Goal: Information Seeking & Learning: Compare options

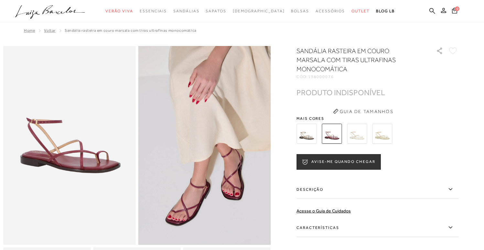
click at [312, 134] on img at bounding box center [307, 134] width 20 height 20
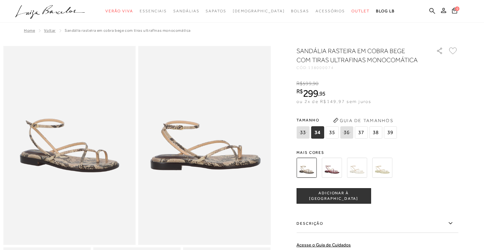
click at [335, 136] on span "35" at bounding box center [332, 132] width 13 height 12
click at [332, 159] on img at bounding box center [332, 168] width 20 height 20
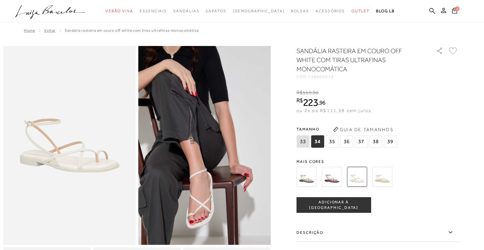
click at [306, 0] on div at bounding box center [242, 11] width 484 height 23
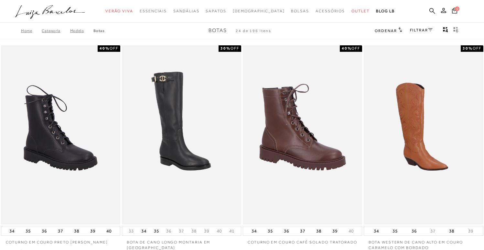
click at [419, 28] on link "FILTRAR" at bounding box center [421, 30] width 23 height 5
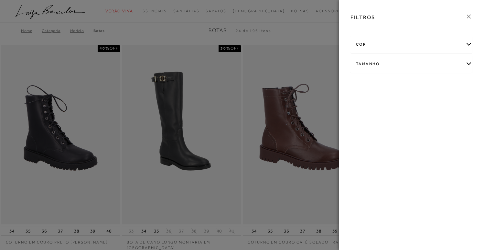
click at [304, 45] on div at bounding box center [242, 125] width 484 height 250
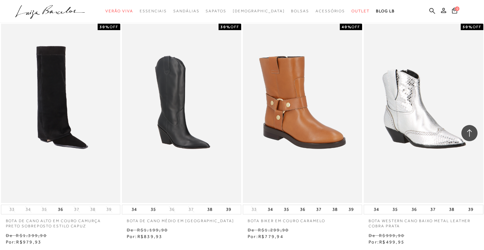
scroll to position [1249, 0]
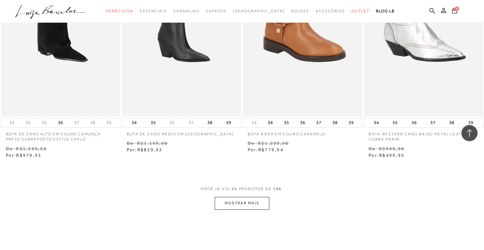
click at [240, 197] on button "MOSTRAR MAIS" at bounding box center [242, 203] width 54 height 13
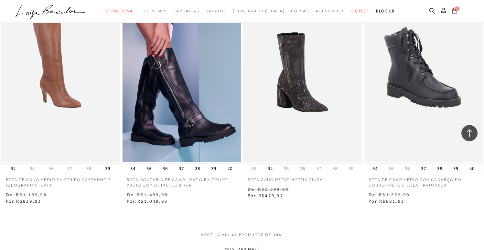
scroll to position [2573, 0]
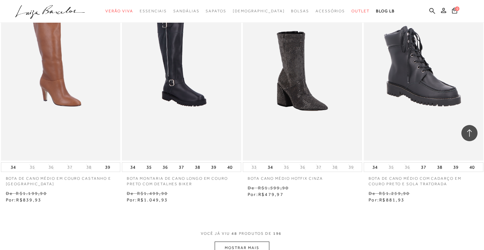
click at [245, 241] on button "MOSTRAR MAIS" at bounding box center [242, 247] width 54 height 13
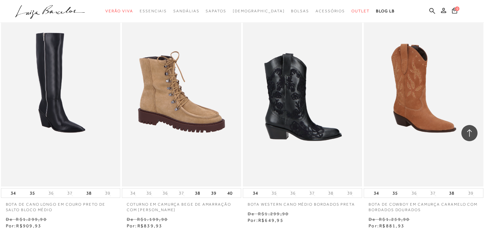
scroll to position [4033, 0]
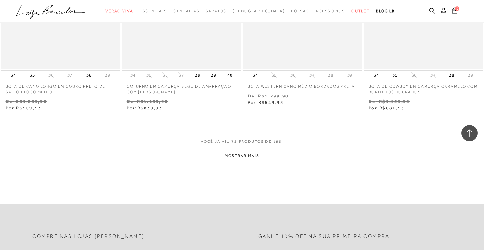
click at [249, 149] on button "MOSTRAR MAIS" at bounding box center [242, 155] width 54 height 13
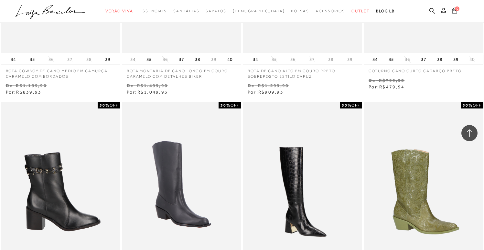
scroll to position [5398, 0]
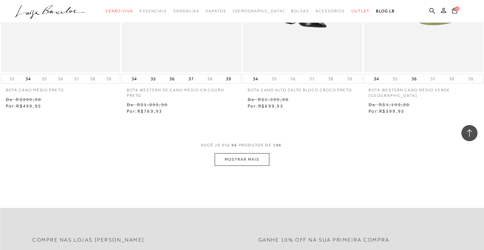
click at [243, 153] on button "MOSTRAR MAIS" at bounding box center [242, 159] width 54 height 13
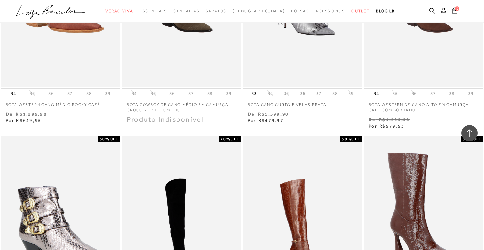
scroll to position [6634, 0]
